Goal: Transaction & Acquisition: Purchase product/service

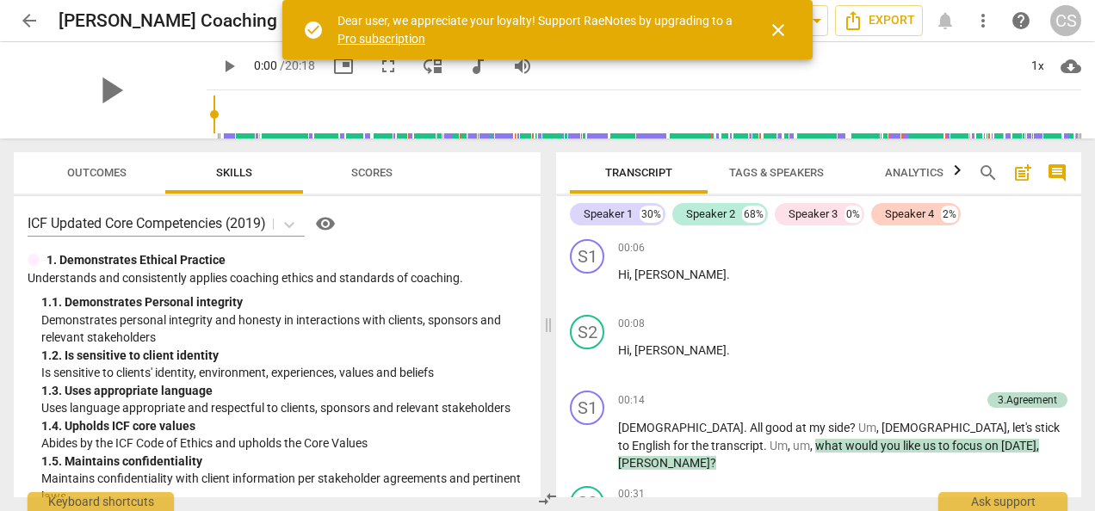
click at [22, 15] on span "arrow_back" at bounding box center [29, 20] width 21 height 21
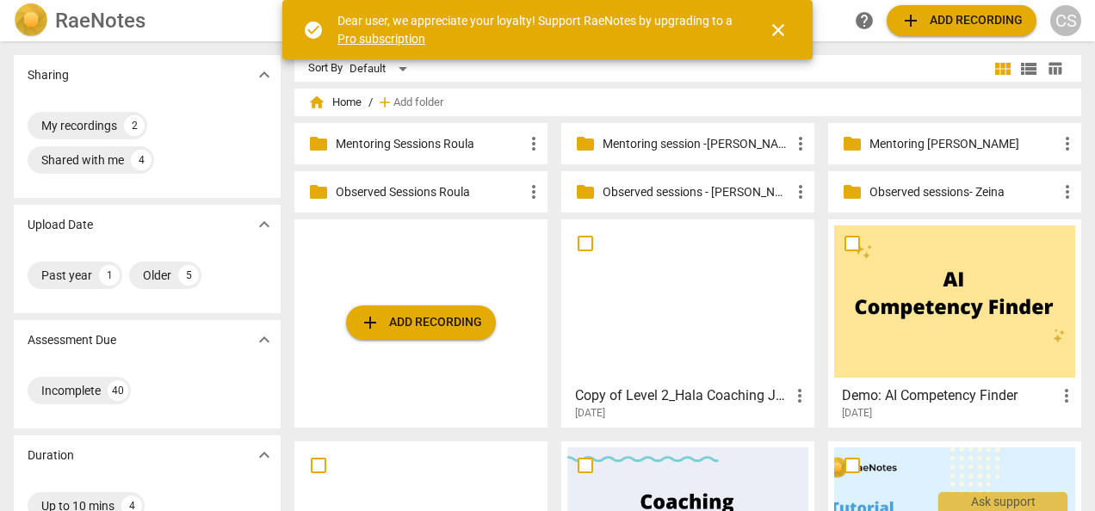
click at [436, 189] on p "Observed Sessions Roula" at bounding box center [430, 192] width 188 height 18
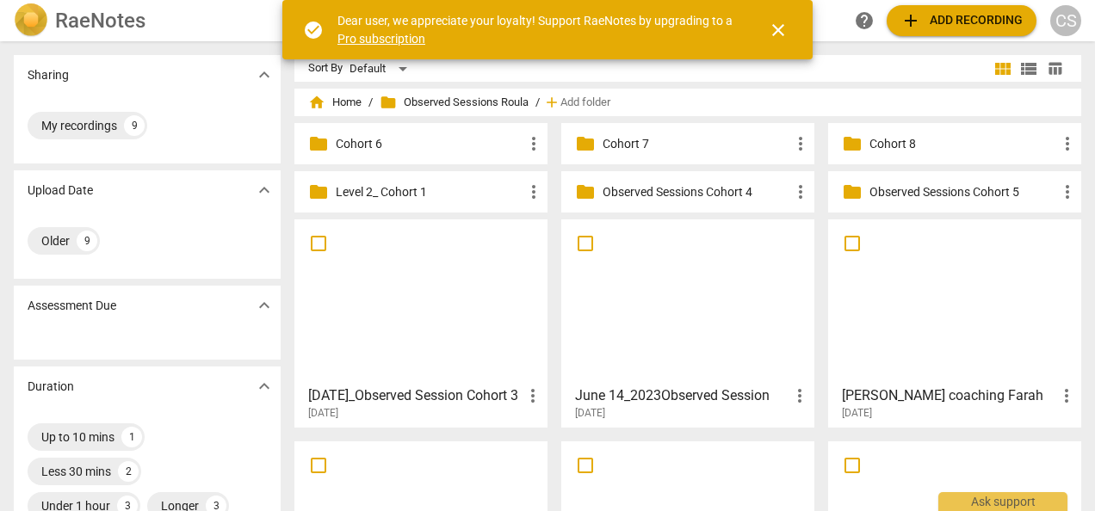
click at [889, 143] on p "Cohort 8" at bounding box center [964, 144] width 188 height 18
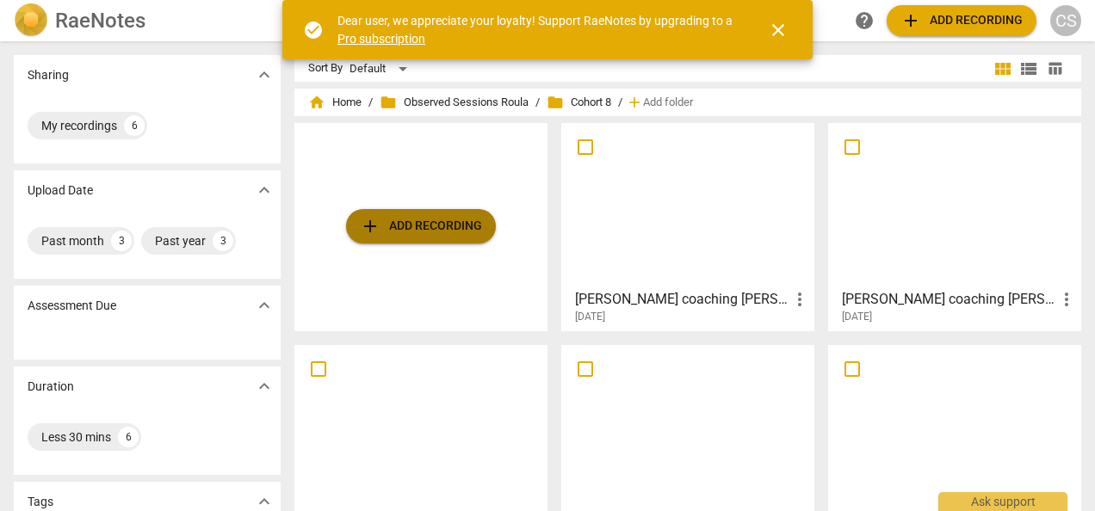
click at [415, 220] on span "add Add recording" at bounding box center [421, 226] width 122 height 21
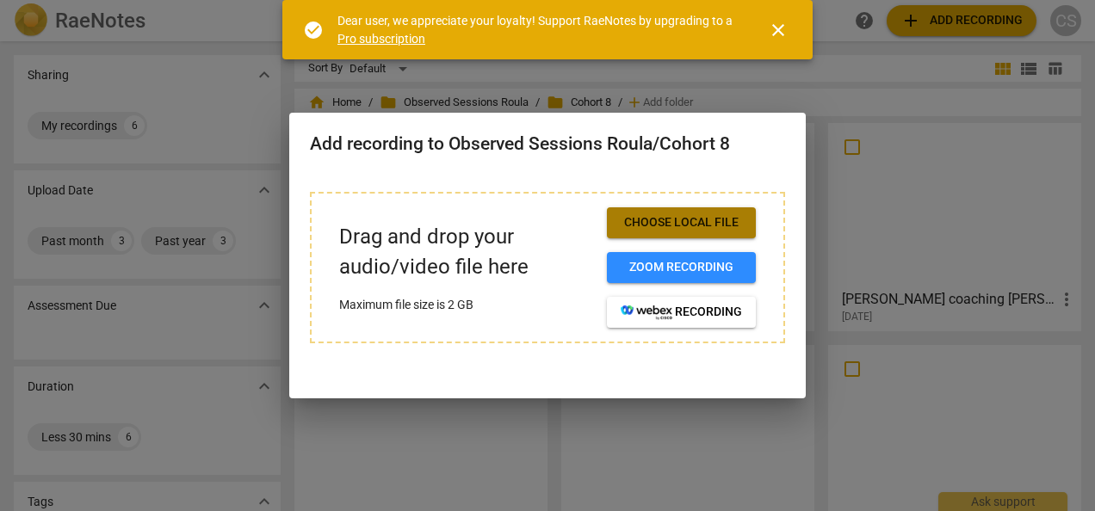
click at [661, 226] on span "Choose local file" at bounding box center [681, 222] width 121 height 17
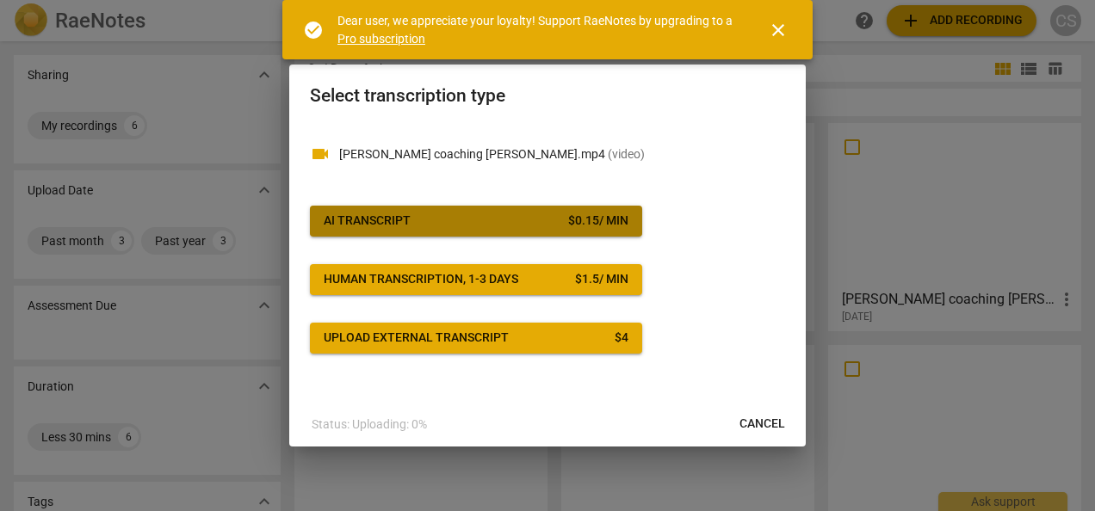
click at [370, 225] on div "AI Transcript" at bounding box center [367, 221] width 87 height 17
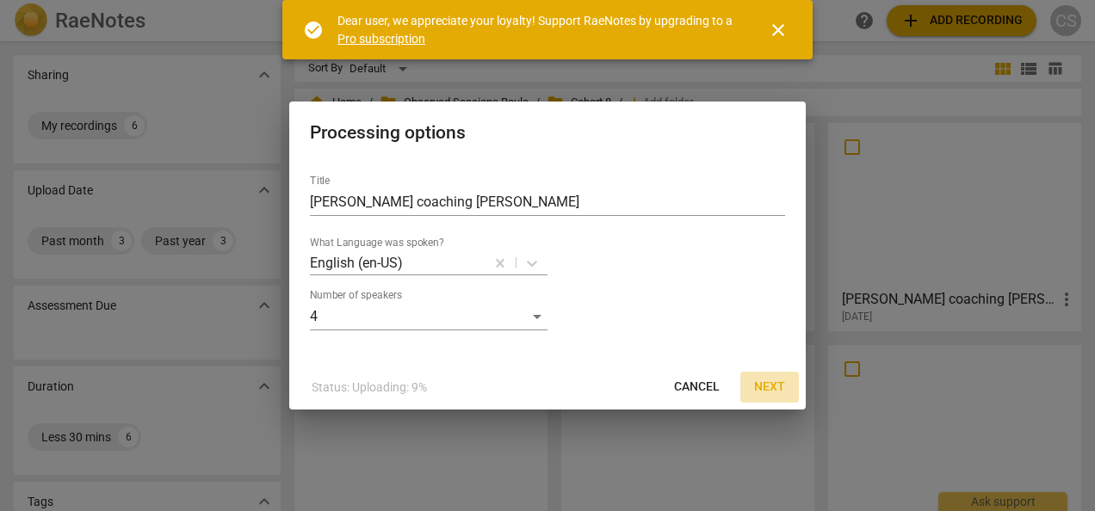
click at [766, 391] on span "Next" at bounding box center [769, 387] width 31 height 17
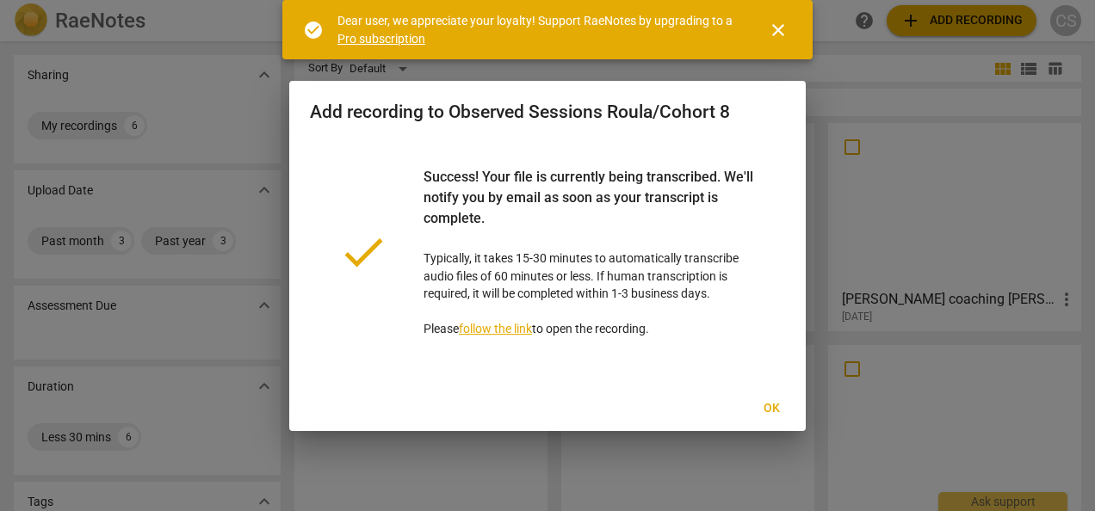
click at [686, 393] on div "Ok" at bounding box center [548, 408] width 510 height 31
click at [768, 403] on span "Ok" at bounding box center [772, 408] width 28 height 17
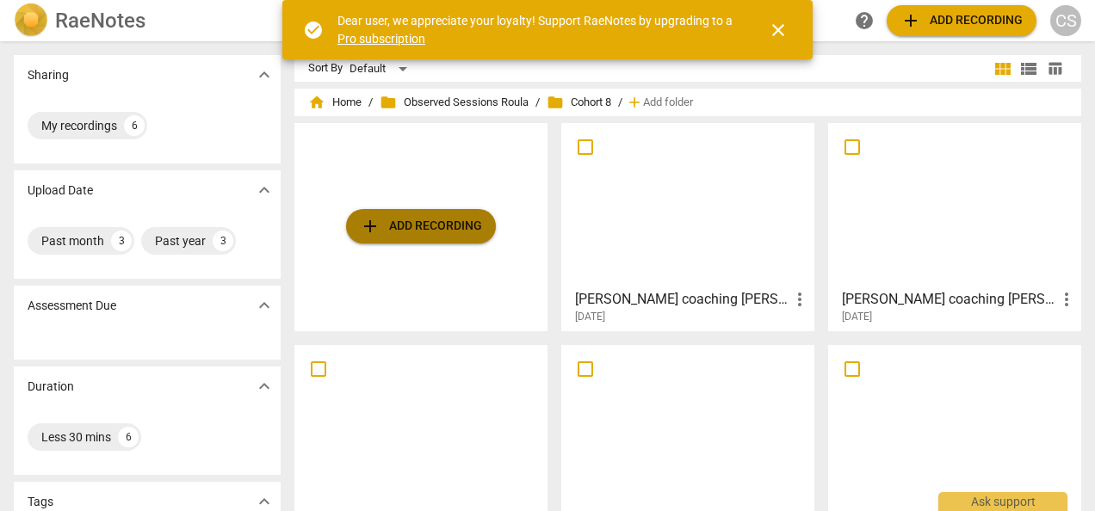
click at [382, 224] on span "add Add recording" at bounding box center [421, 226] width 122 height 21
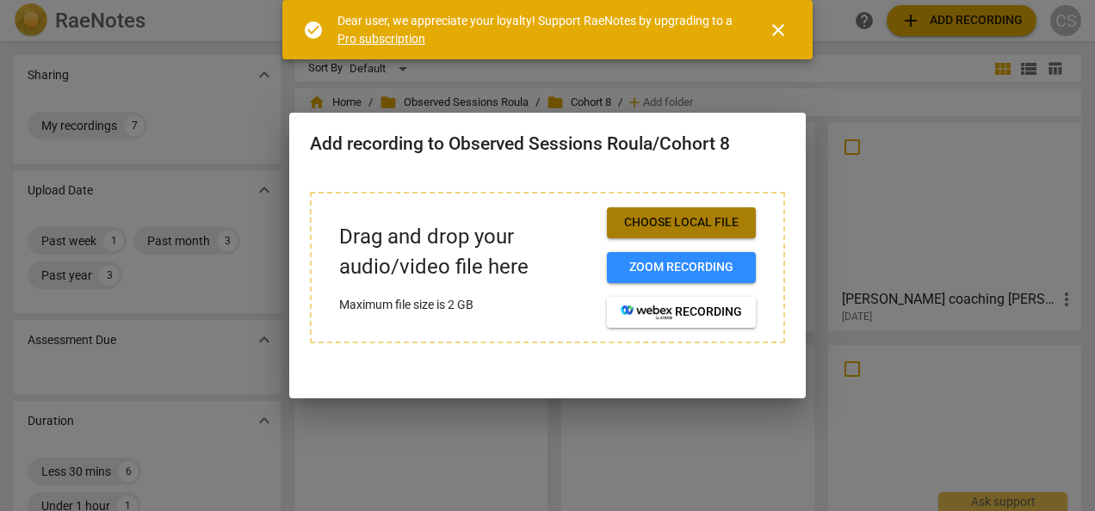
click at [661, 226] on span "Choose local file" at bounding box center [681, 222] width 121 height 17
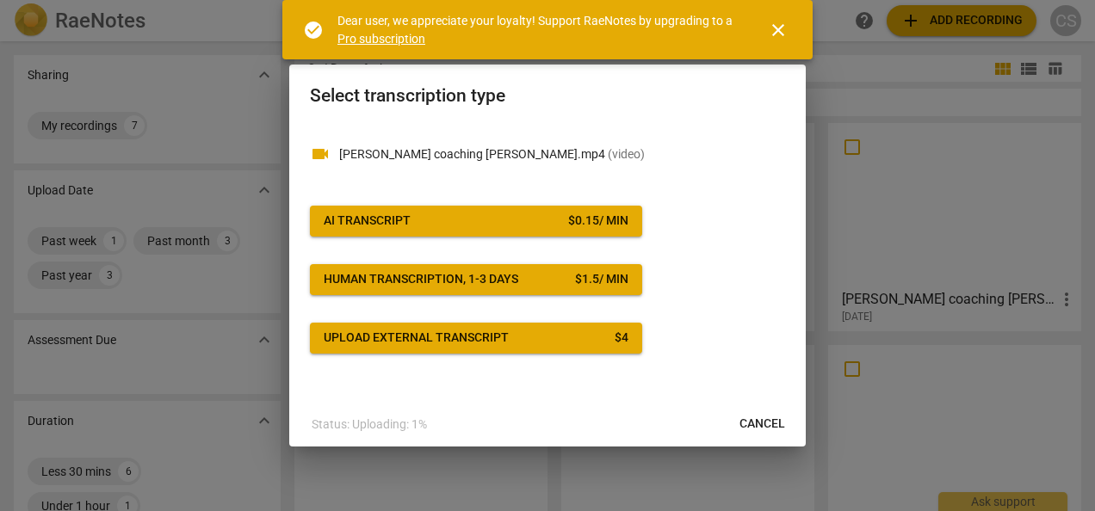
click at [418, 219] on span "AI Transcript $ 0.15 / min" at bounding box center [476, 221] width 305 height 17
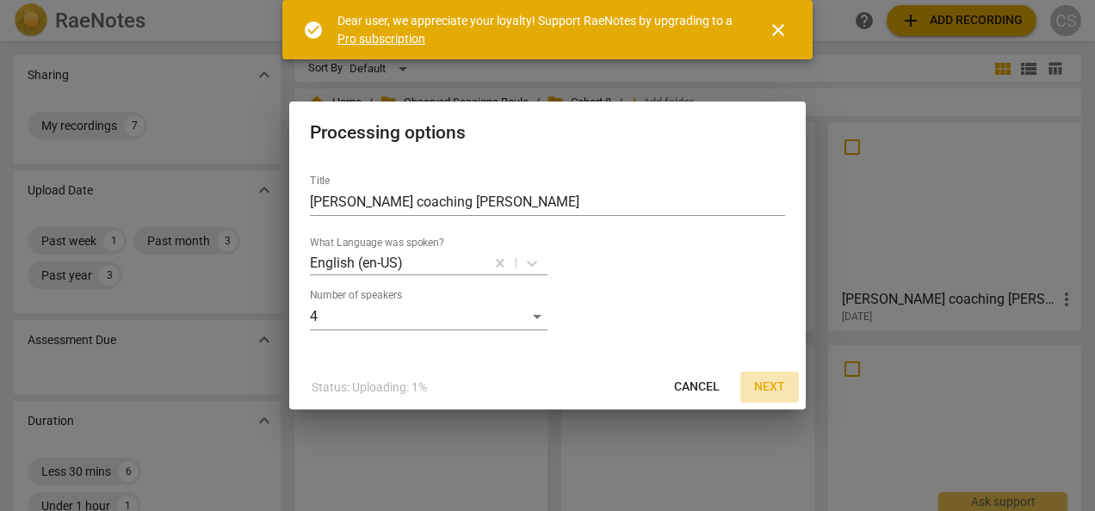
click at [773, 387] on span "Next" at bounding box center [769, 387] width 31 height 17
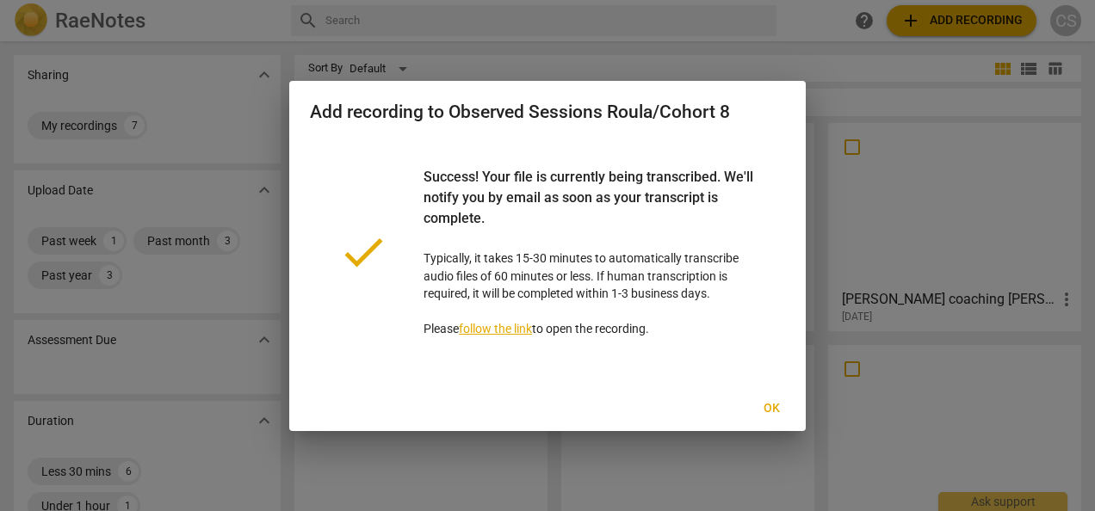
click at [751, 411] on button "Ok" at bounding box center [771, 408] width 55 height 31
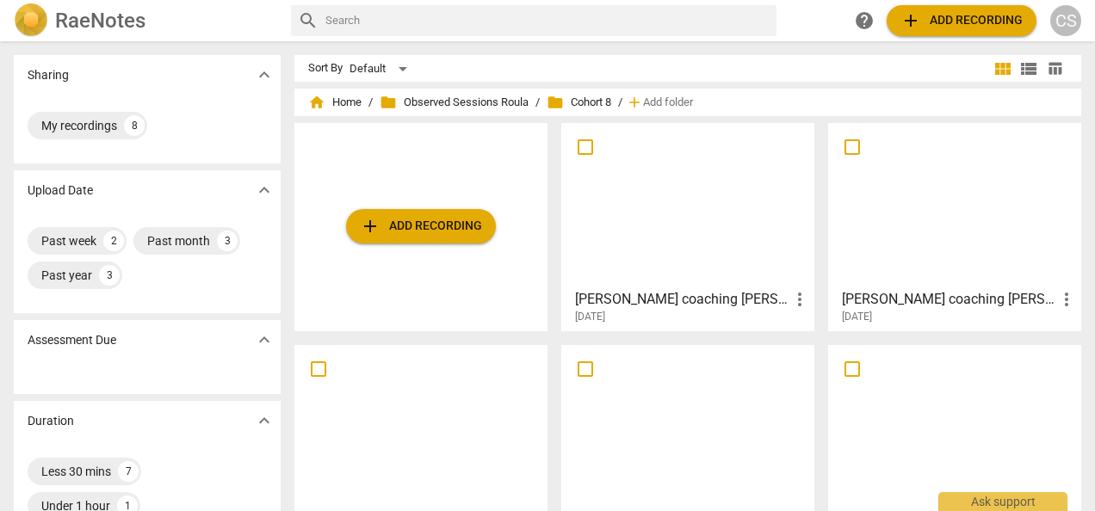
click at [394, 227] on span "add Add recording" at bounding box center [421, 226] width 122 height 21
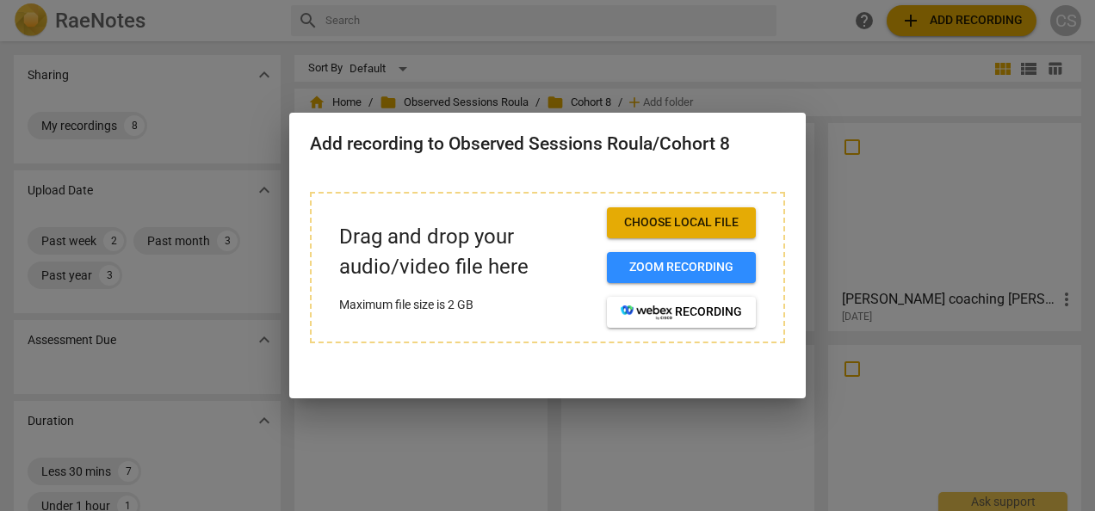
click at [672, 227] on span "Choose local file" at bounding box center [681, 222] width 121 height 17
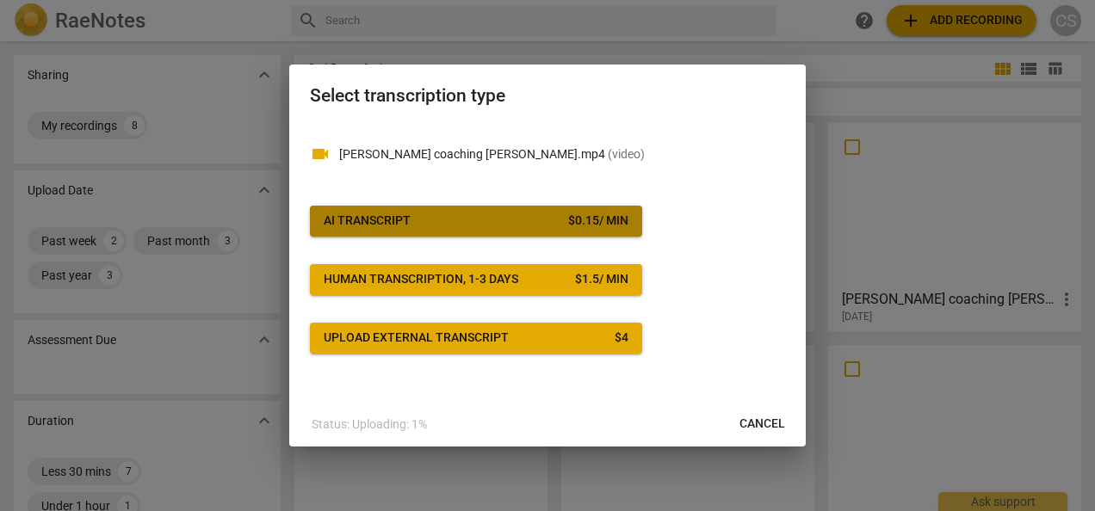
click at [453, 229] on span "AI Transcript $ 0.15 / min" at bounding box center [476, 221] width 305 height 17
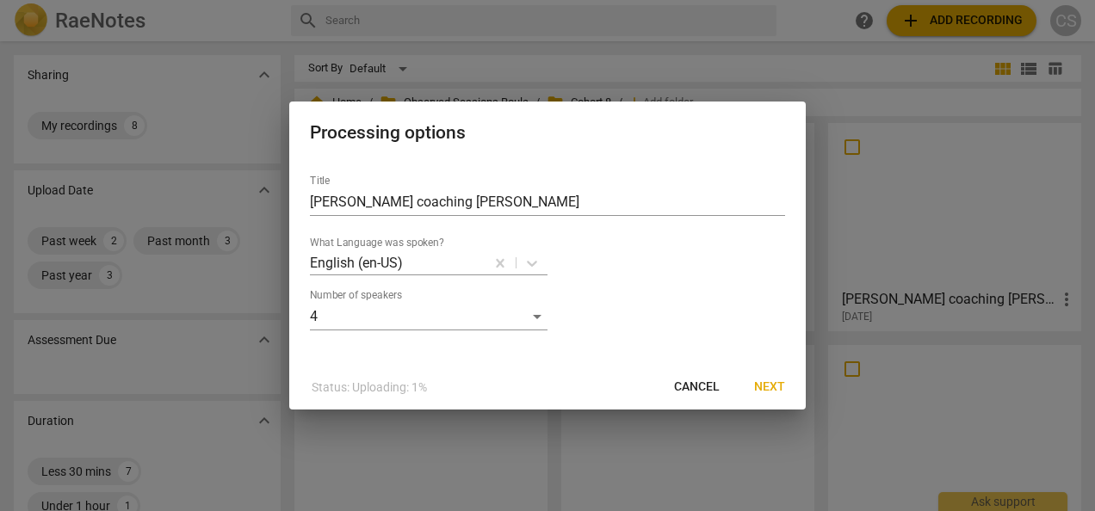
click at [770, 392] on span "Next" at bounding box center [769, 387] width 31 height 17
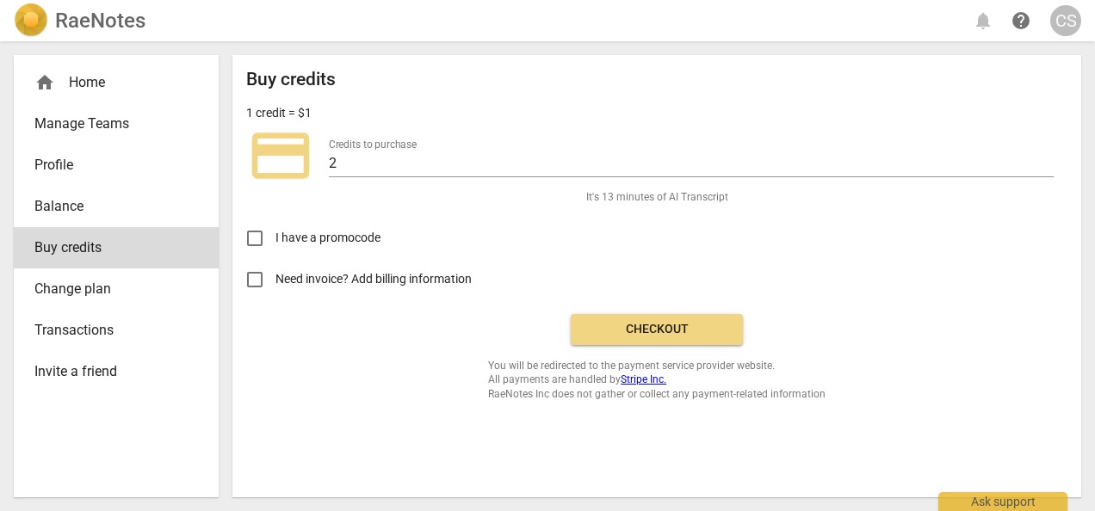
click at [41, 196] on span "Balance" at bounding box center [109, 206] width 150 height 21
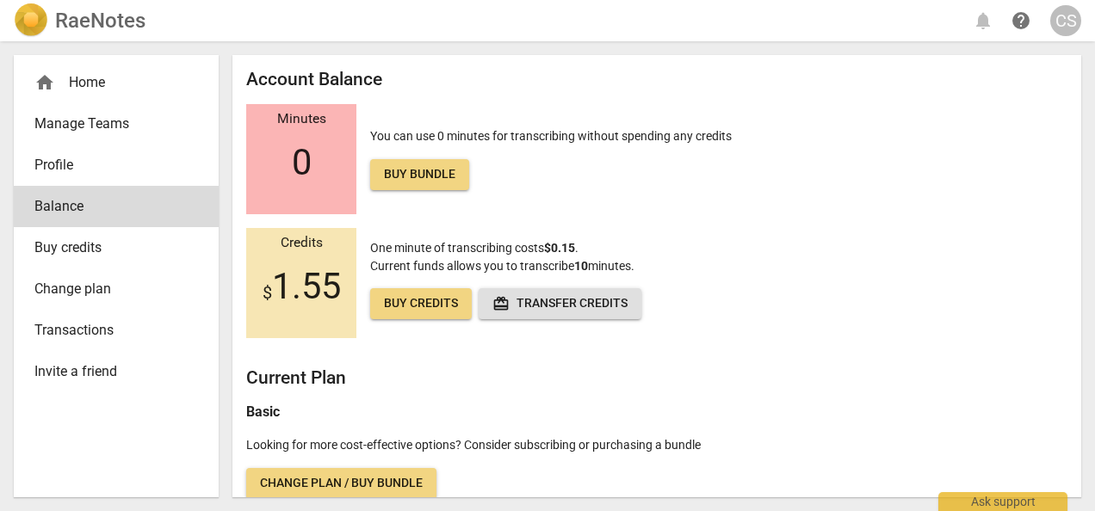
scroll to position [15, 0]
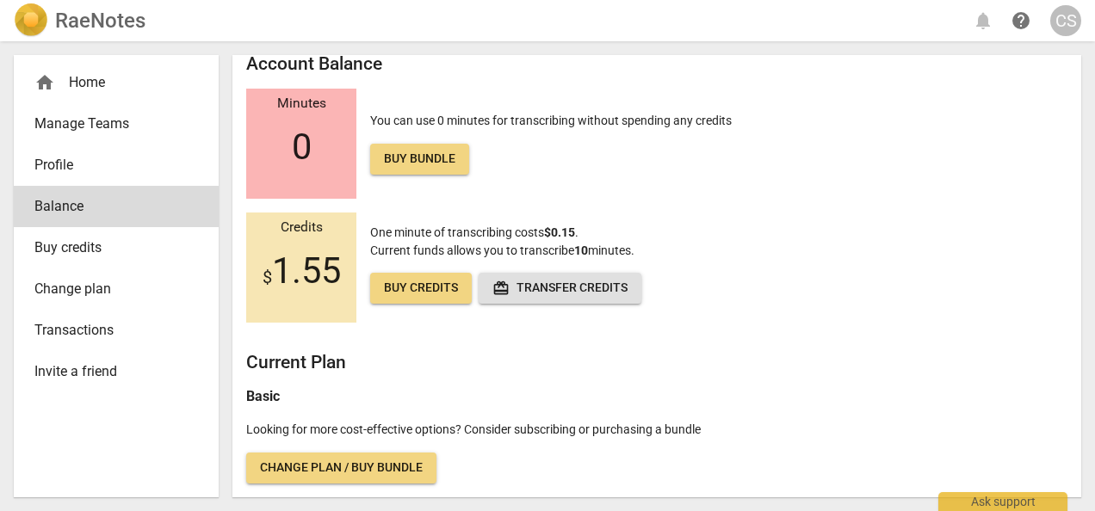
click at [412, 282] on span "Buy credits" at bounding box center [421, 288] width 74 height 17
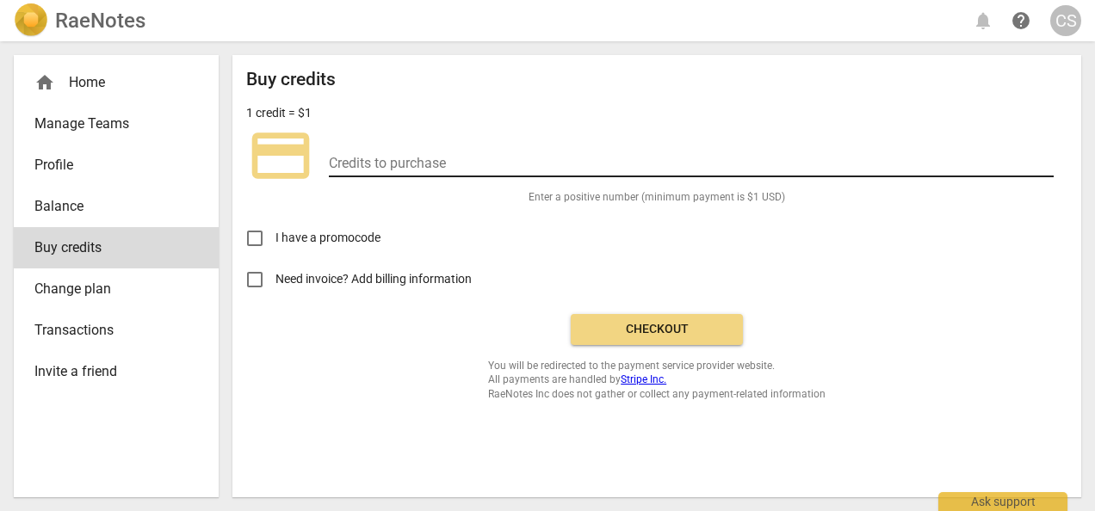
click at [345, 164] on input "number" at bounding box center [691, 164] width 725 height 25
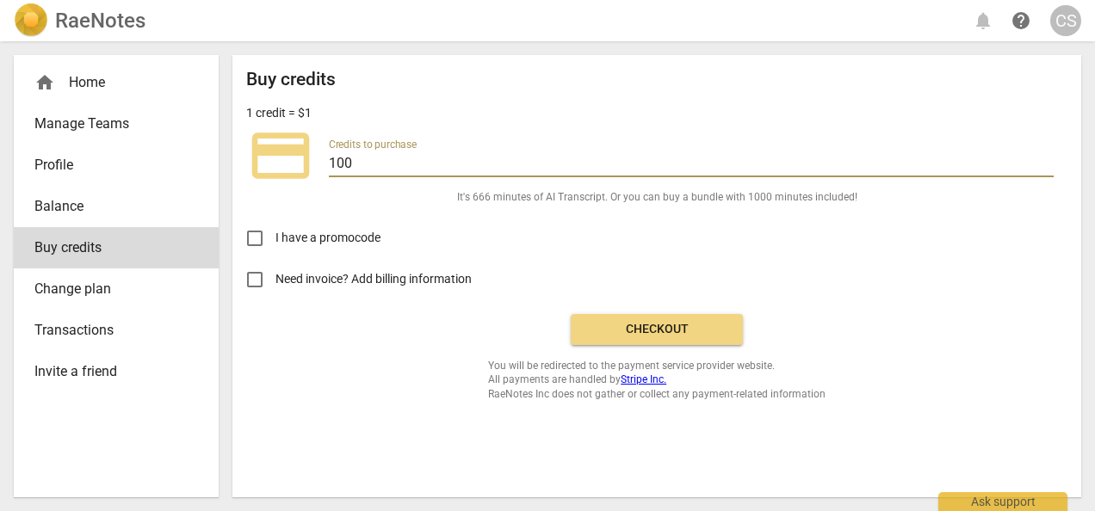
type input "100"
click at [660, 327] on span "Checkout" at bounding box center [657, 329] width 145 height 17
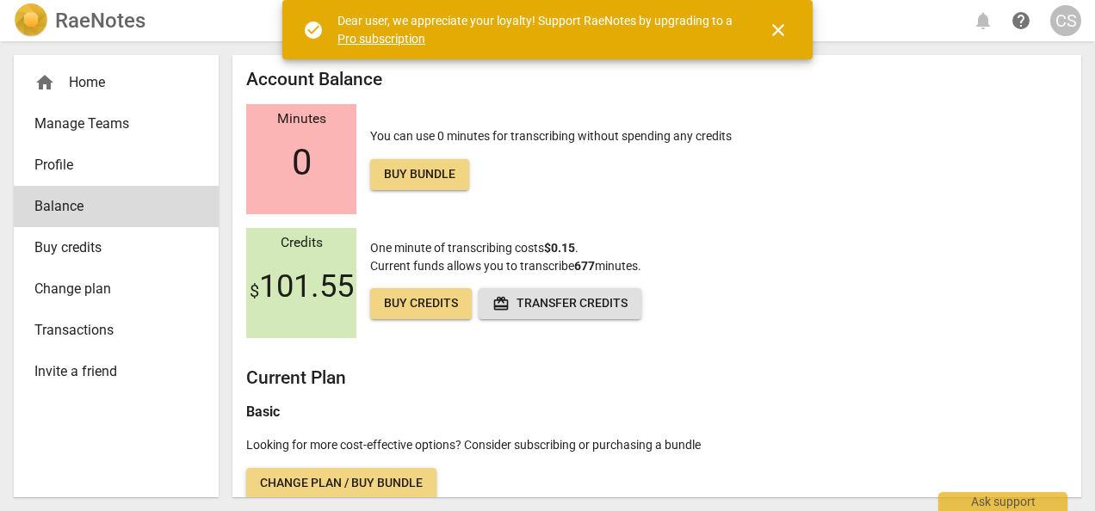
click at [72, 84] on div "home Home" at bounding box center [109, 82] width 150 height 21
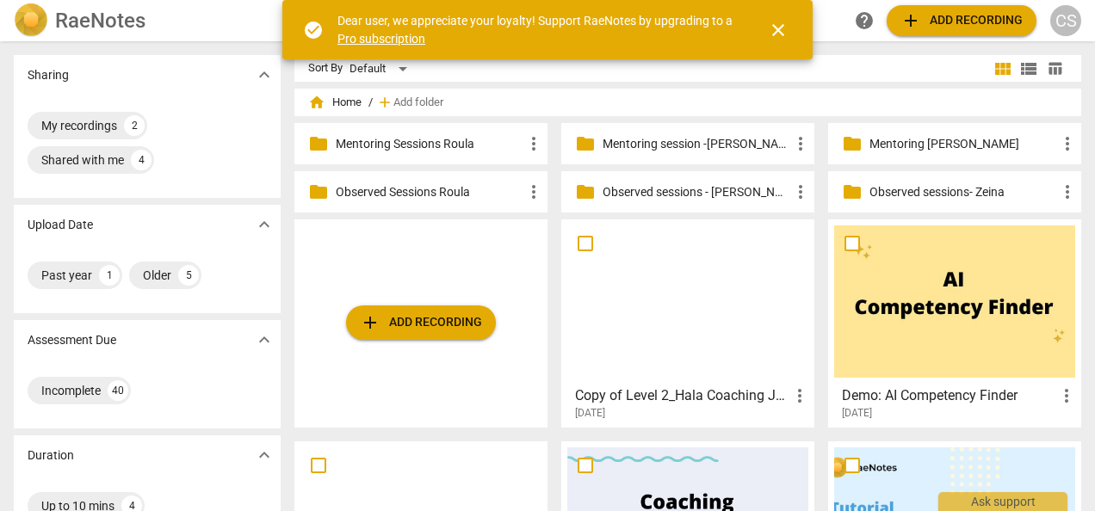
click at [430, 191] on p "Observed Sessions Roula" at bounding box center [430, 192] width 188 height 18
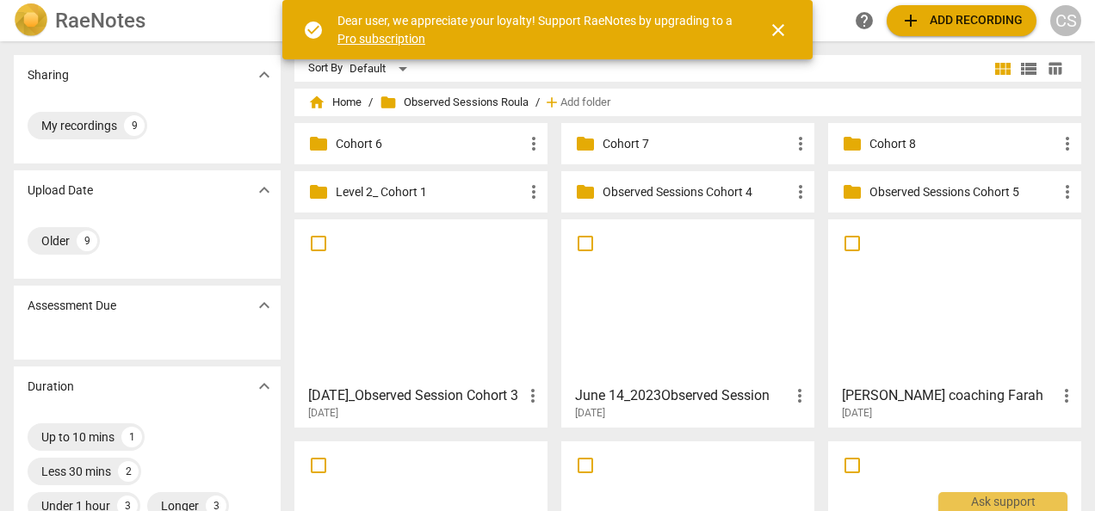
click at [876, 142] on p "Cohort 8" at bounding box center [964, 144] width 188 height 18
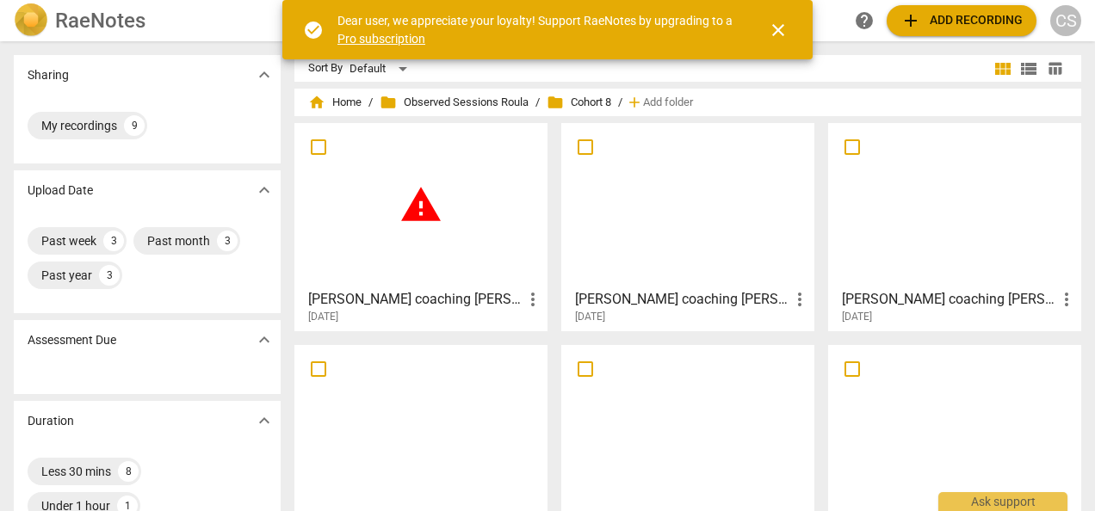
click at [420, 208] on span "warning" at bounding box center [420, 204] width 43 height 43
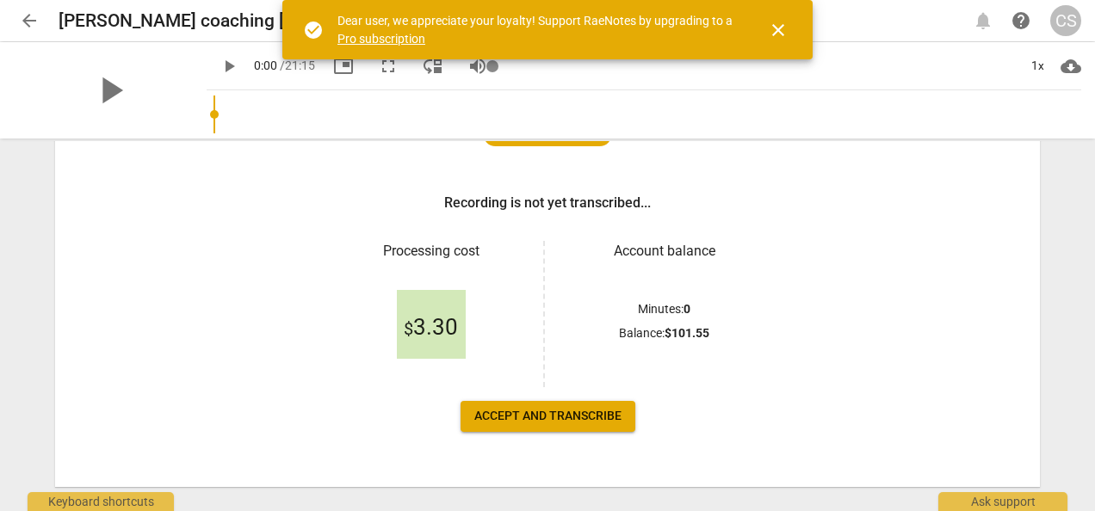
scroll to position [238, 0]
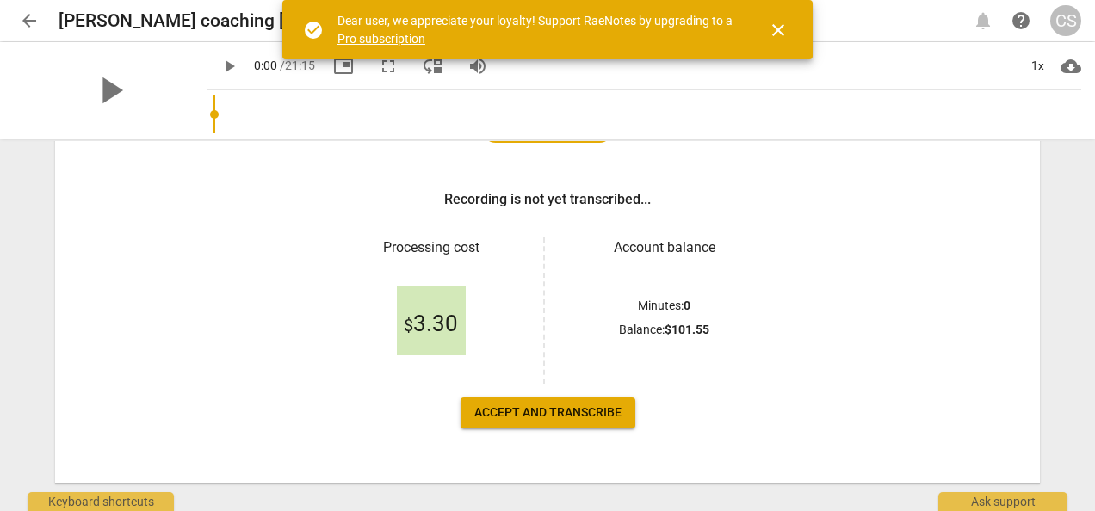
click at [548, 418] on span "Accept and transcribe" at bounding box center [547, 413] width 147 height 17
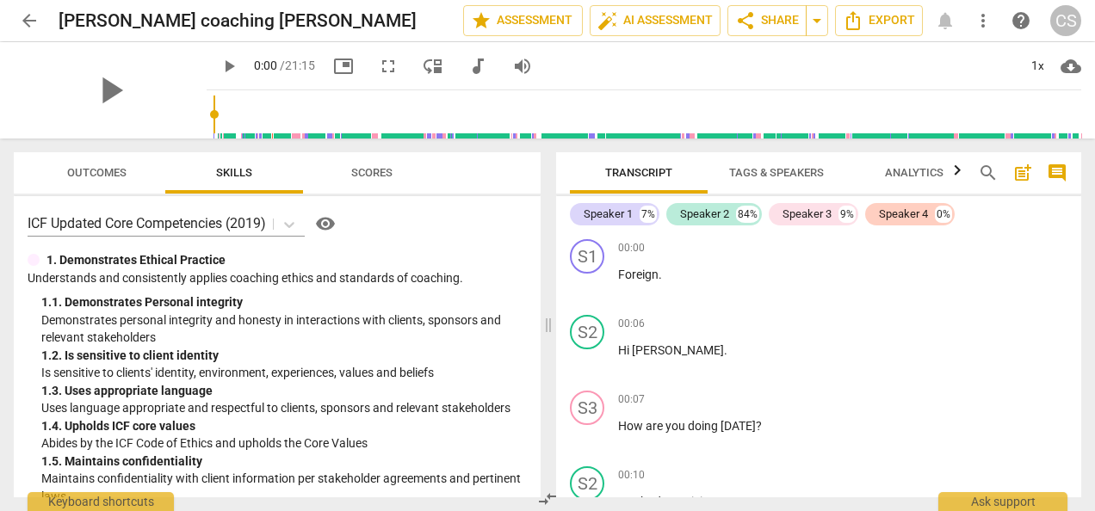
click at [219, 64] on span "play_arrow" at bounding box center [229, 66] width 21 height 21
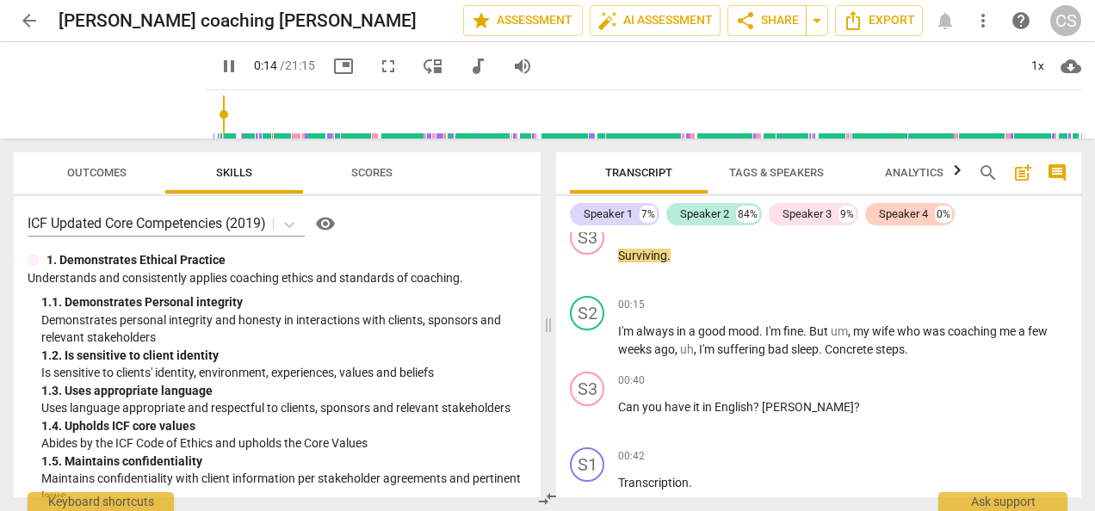
scroll to position [325, 0]
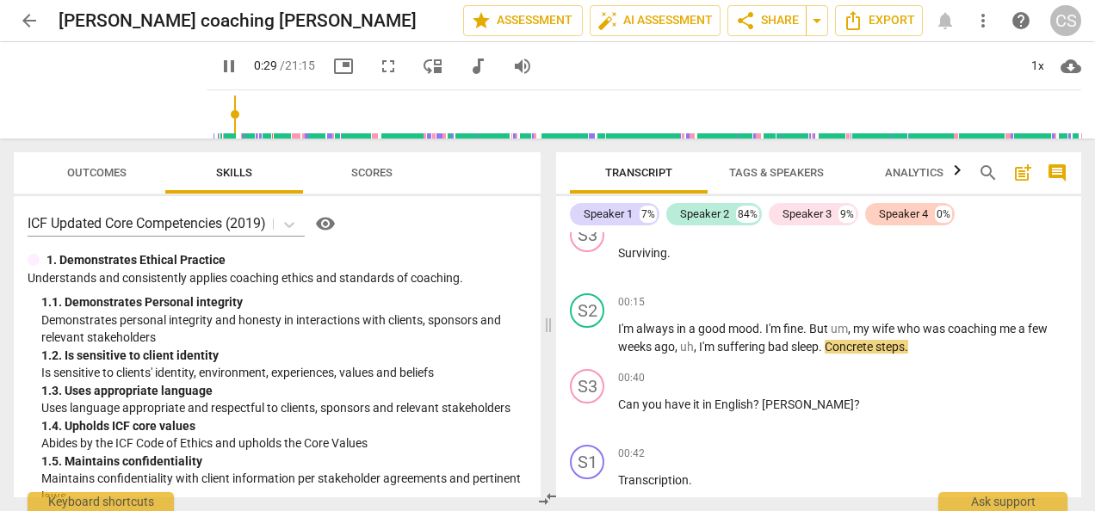
click at [219, 60] on span "pause" at bounding box center [229, 66] width 21 height 21
type input "30"
